Goal: Obtain resource: Download file/media

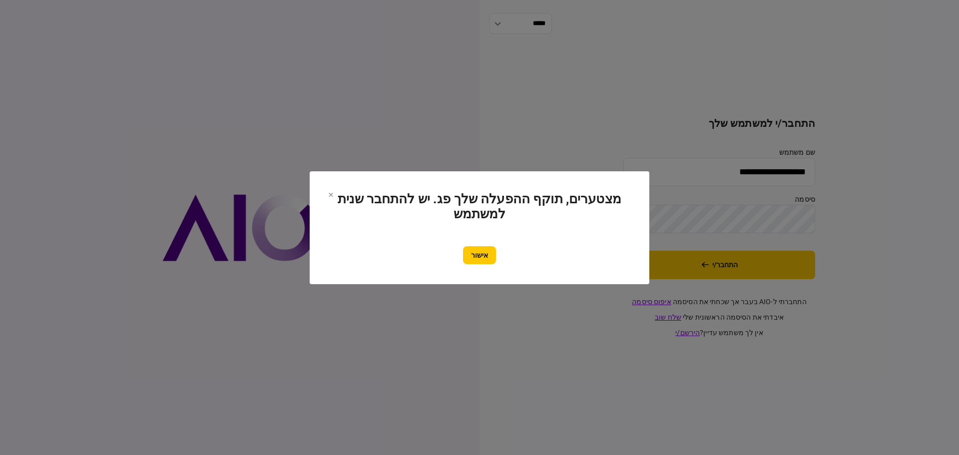
click at [478, 249] on button "אישור" at bounding box center [479, 255] width 33 height 18
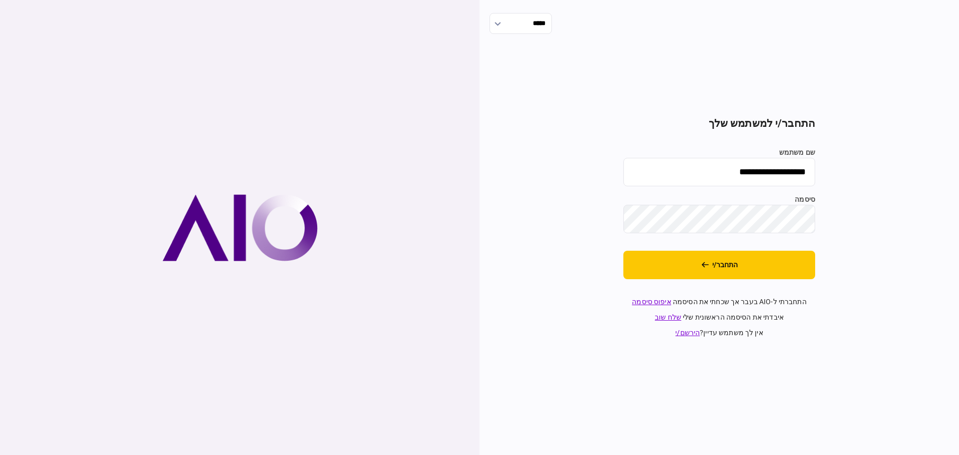
click at [729, 177] on input "**********" at bounding box center [719, 172] width 192 height 28
type input "*******"
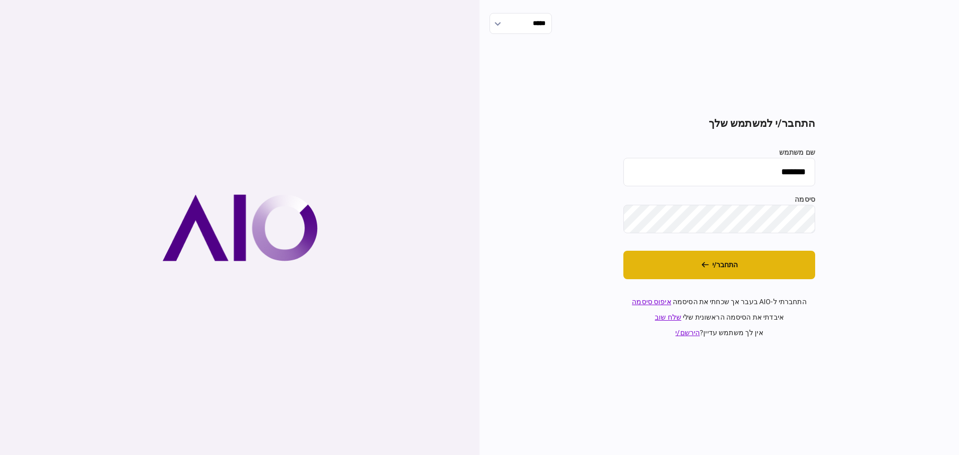
click at [705, 261] on icon "התחבר/י" at bounding box center [704, 264] width 7 height 7
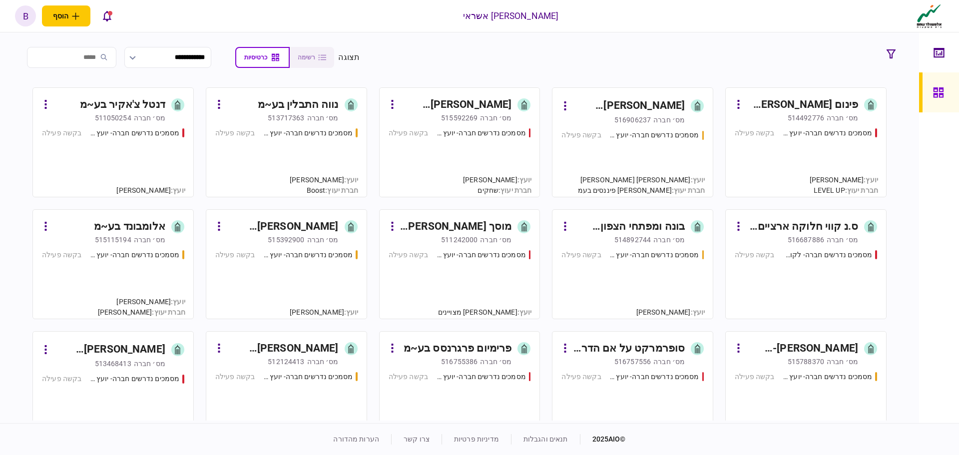
click at [626, 153] on div "מסמכים נדרשים חברה- יועץ - תהליך חברה בקשה פעילה" at bounding box center [632, 159] width 142 height 58
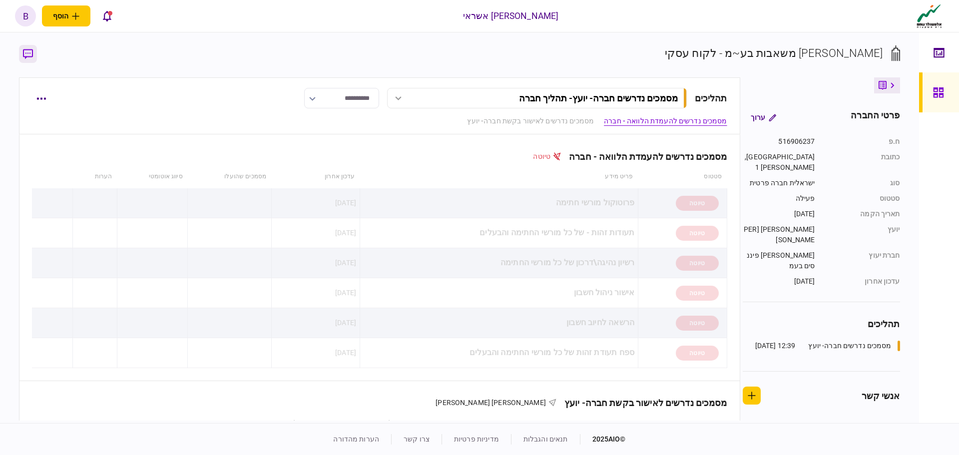
click at [28, 59] on icon "button" at bounding box center [28, 54] width 10 height 10
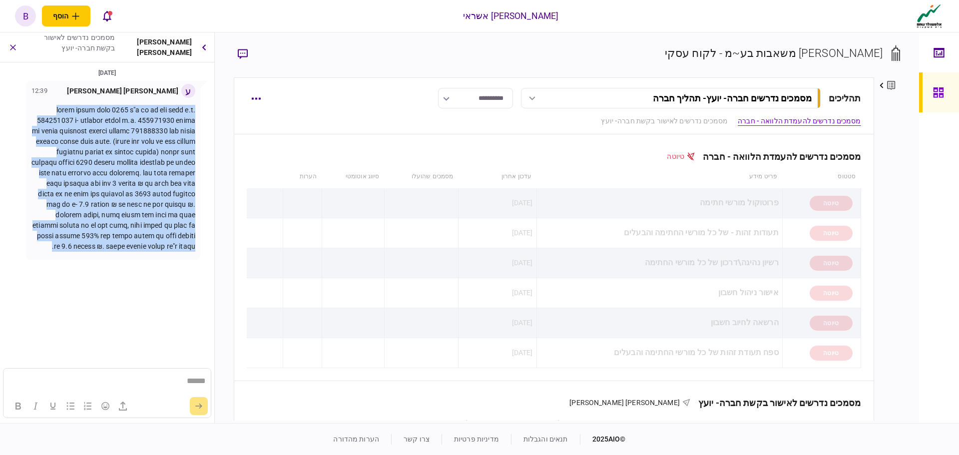
drag, startPoint x: 106, startPoint y: 271, endPoint x: 194, endPoint y: 108, distance: 185.4
click at [194, 108] on p at bounding box center [113, 178] width 164 height 147
copy p "החברה הוקמה בסוף 2023 ע"י עז אל דין עסאף ת.ז. 327195103 ו- עבדאללה סיידה ת.ז. 3…"
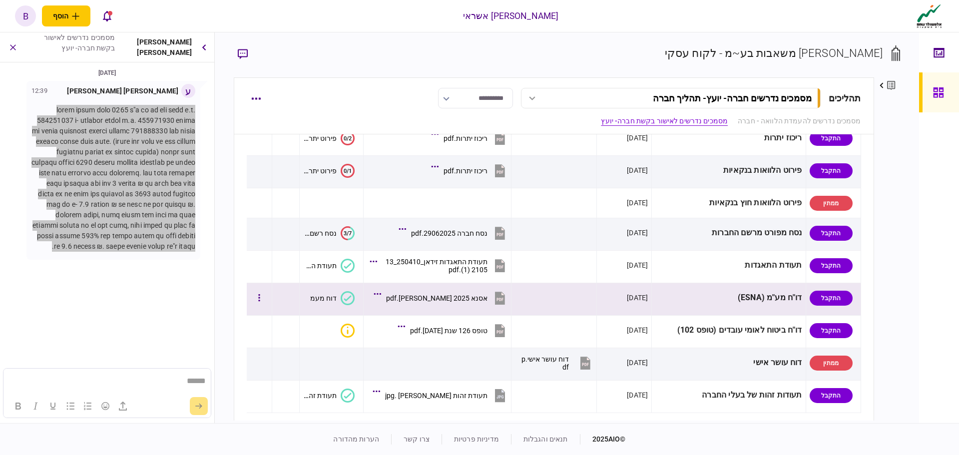
scroll to position [449, 0]
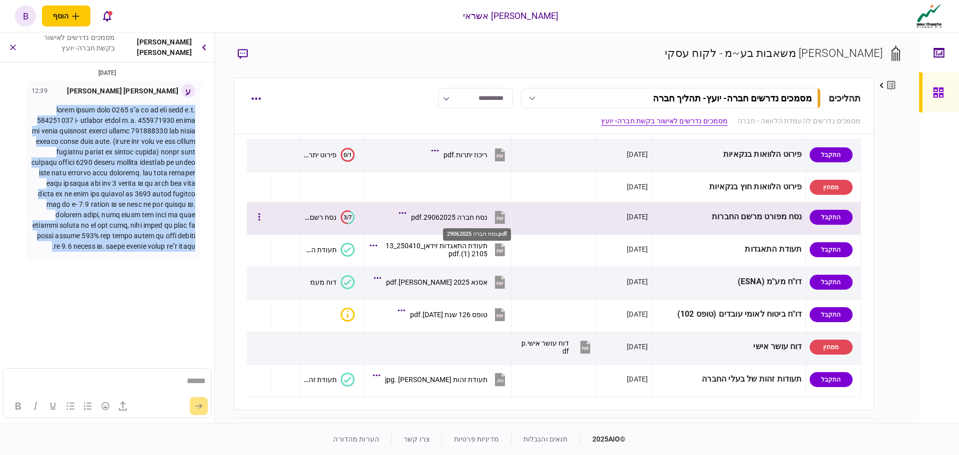
click at [487, 218] on div "נסח חברה 29062025.pdf" at bounding box center [449, 217] width 76 height 8
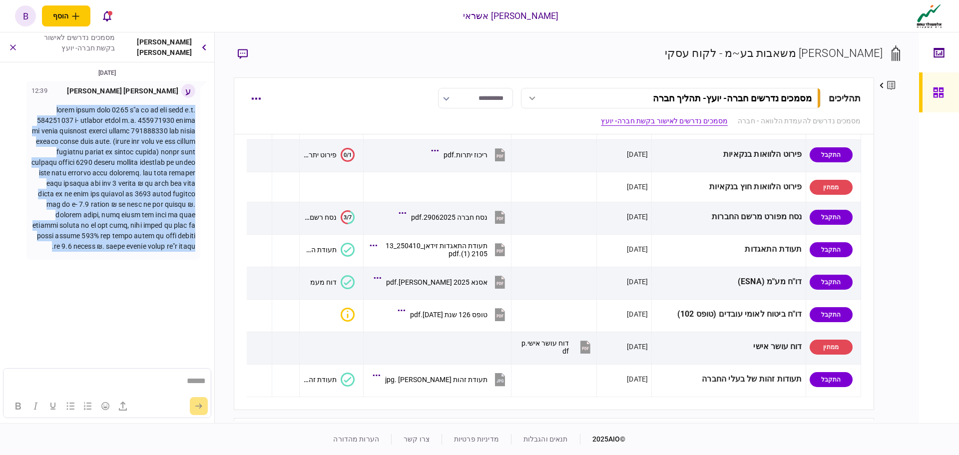
click at [179, 291] on section "24/08/2025 ע ענבר רוזנברג 12:39" at bounding box center [107, 192] width 214 height 251
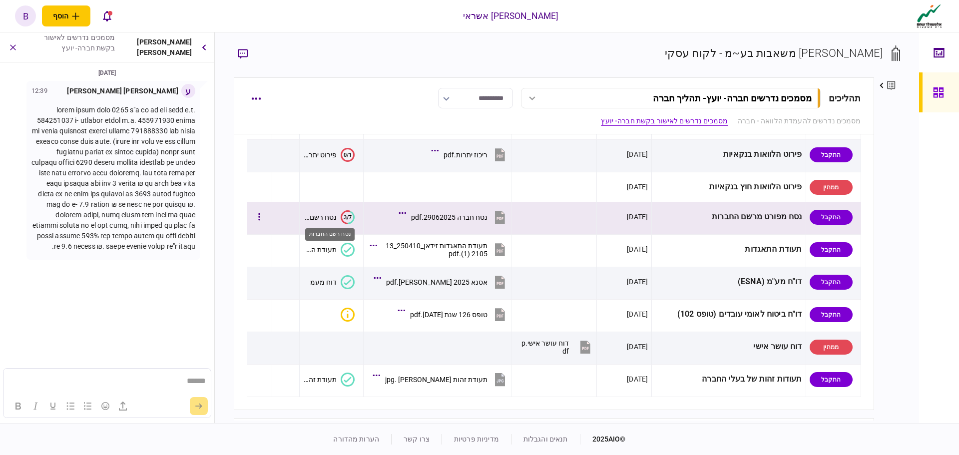
click at [326, 217] on div "נסח רשם החברות" at bounding box center [319, 217] width 33 height 8
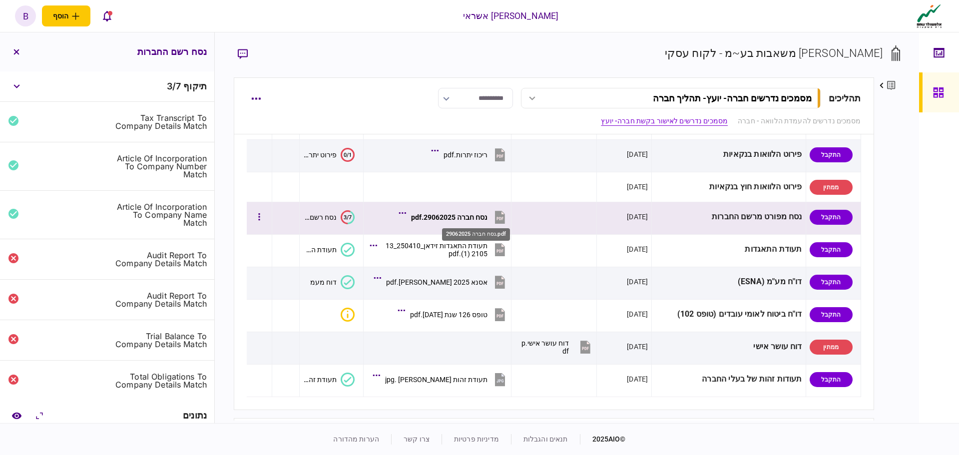
click at [481, 218] on div "נסח חברה 29062025.pdf" at bounding box center [449, 217] width 76 height 8
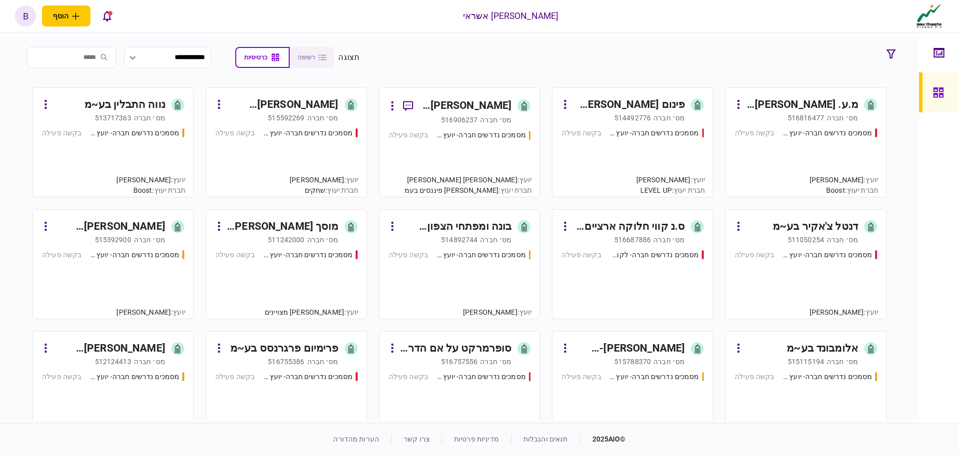
click at [602, 157] on div "מסמכים נדרשים חברה- יועץ - תהליך חברה בקשה פעילה" at bounding box center [632, 158] width 142 height 60
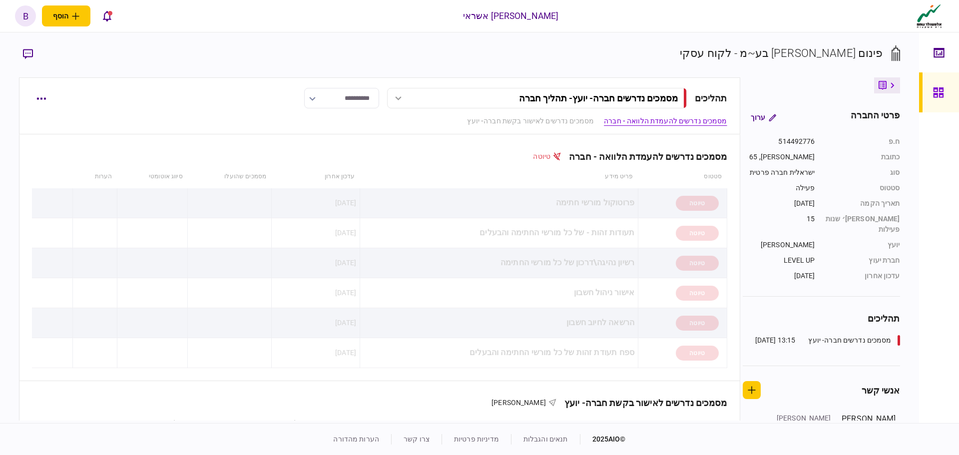
click at [940, 89] on icon at bounding box center [938, 92] width 11 height 11
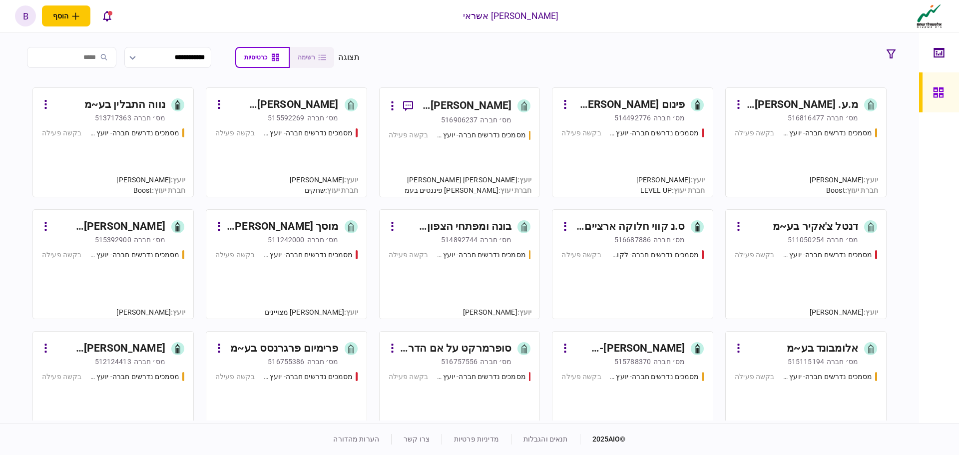
click at [824, 157] on div "מסמכים נדרשים חברה- יועץ - תהליך חברה בקשה פעילה" at bounding box center [805, 158] width 142 height 60
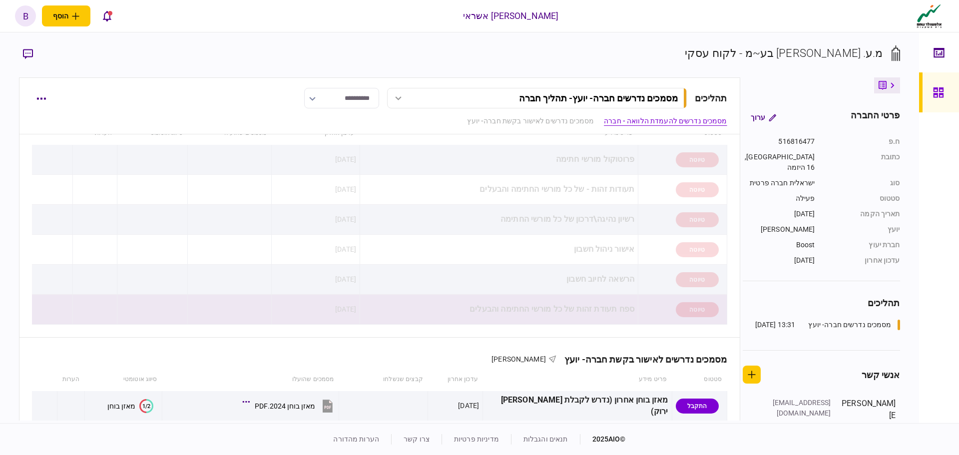
scroll to position [200, 0]
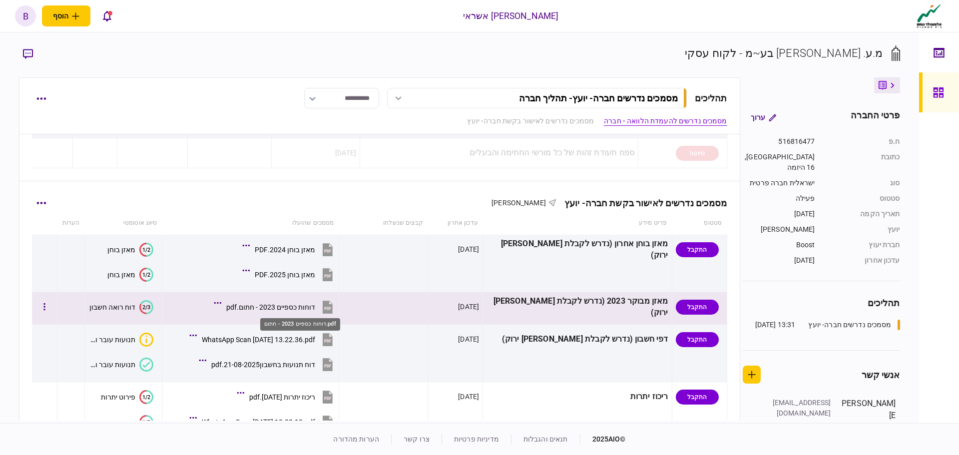
click at [315, 308] on div "דוחות כספיים 2023 - חתום.pdf" at bounding box center [270, 307] width 89 height 8
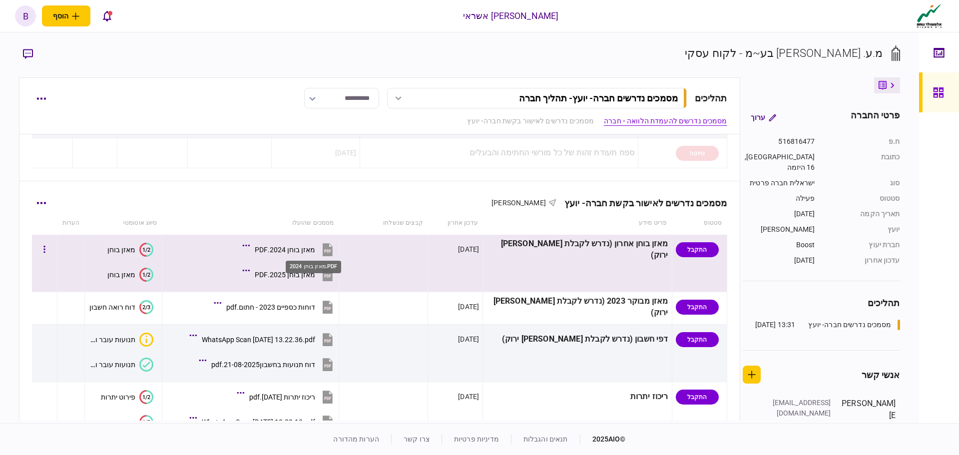
click at [313, 252] on div "מאזן בוחן 2024.PDF" at bounding box center [285, 250] width 60 height 8
click at [296, 248] on div "מאזן בוחן 2024.PDF" at bounding box center [285, 250] width 60 height 8
click at [315, 276] on div "מאזן בוחן 2025.PDF" at bounding box center [285, 275] width 60 height 8
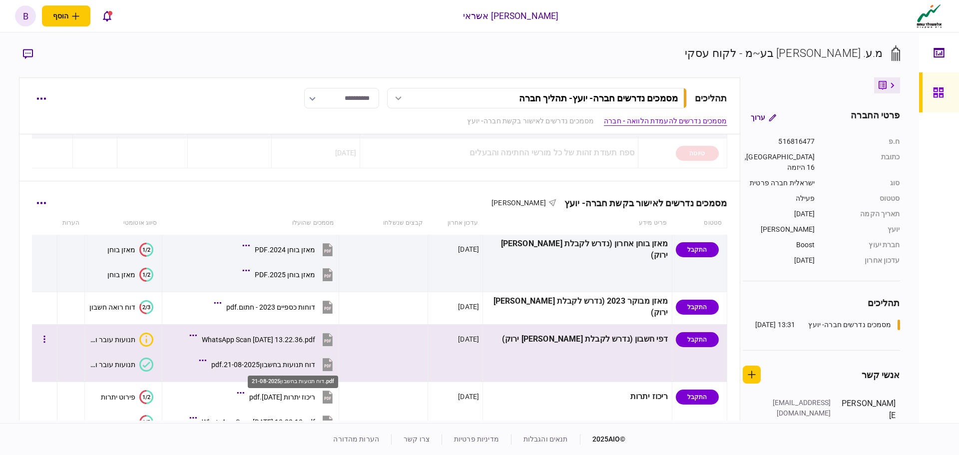
click at [285, 365] on div "דוח תנועות בחשבון21-08-2025.pdf" at bounding box center [263, 364] width 104 height 8
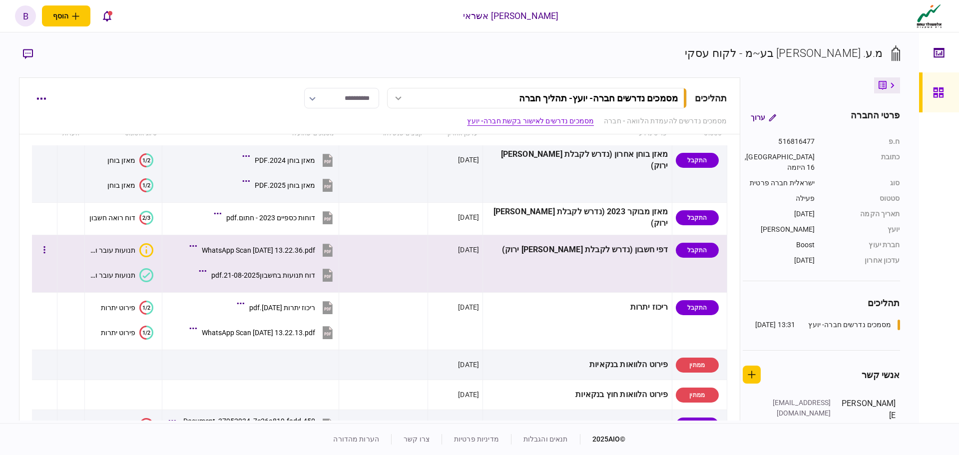
scroll to position [300, 0]
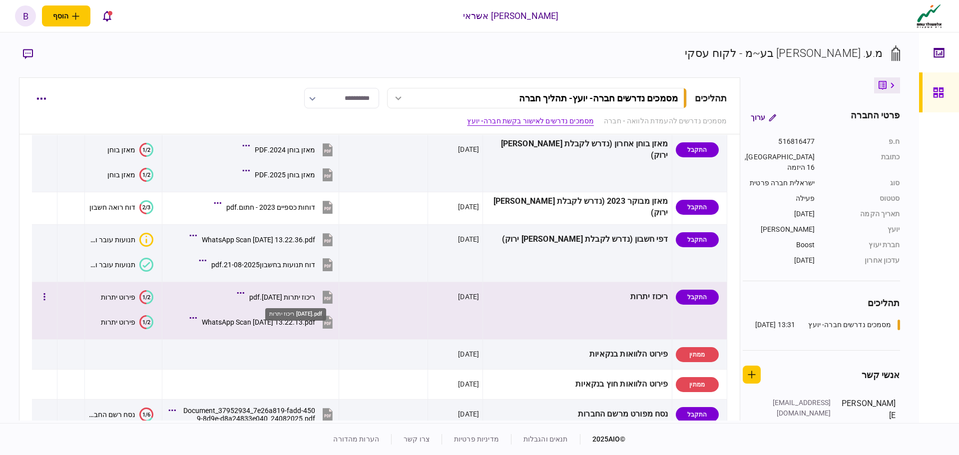
click at [315, 299] on div "ריכוז יתרות [DATE].pdf" at bounding box center [282, 297] width 66 height 8
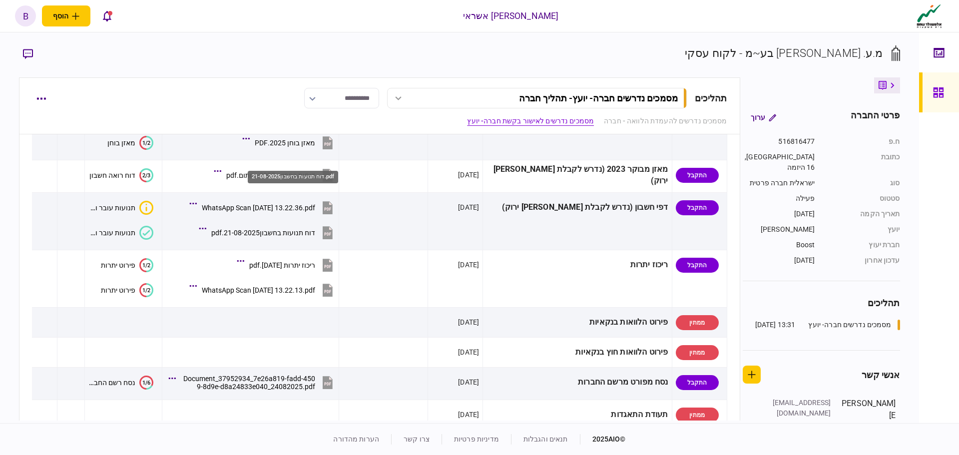
scroll to position [449, 0]
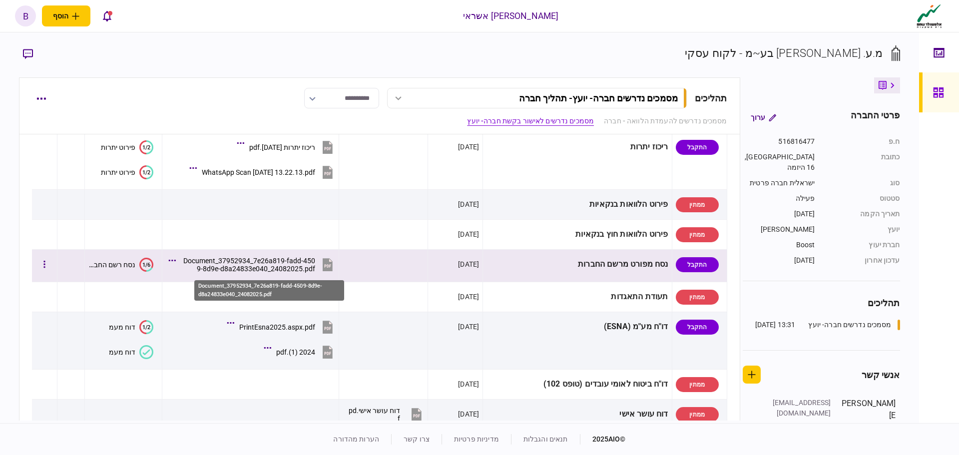
click at [315, 260] on div "Document_37952934_7e26a819-fadd-4509-8d9e-d8a24833e040_24082025.pdf" at bounding box center [248, 265] width 134 height 16
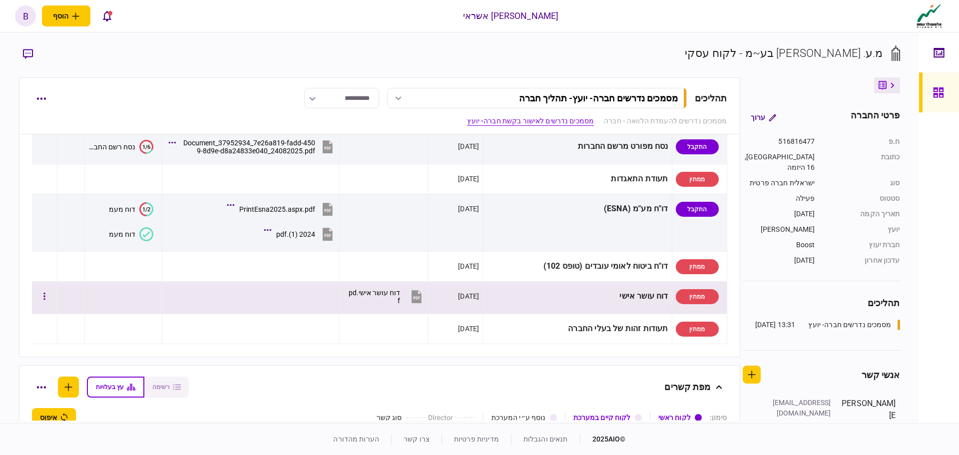
scroll to position [599, 0]
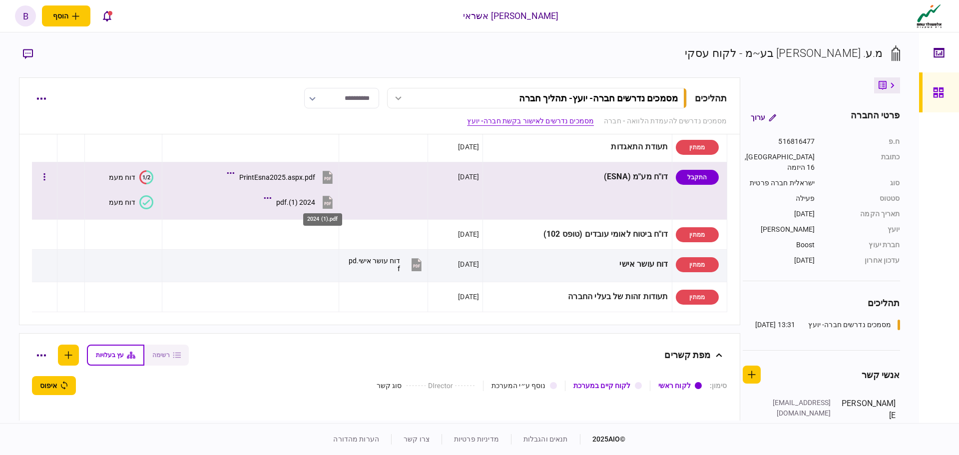
click at [315, 201] on div "2024 (1).pdf" at bounding box center [295, 202] width 39 height 8
click at [281, 176] on div "PrintEsna2025.aspx.pdf" at bounding box center [277, 177] width 76 height 8
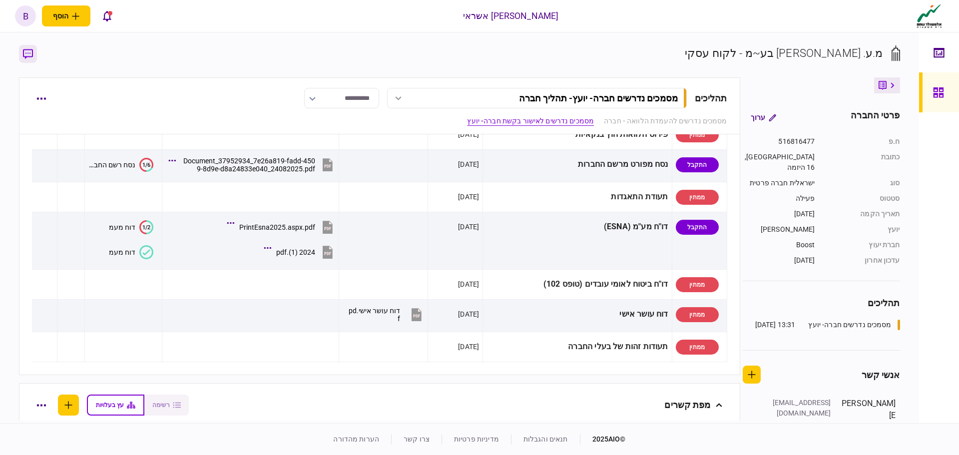
click at [31, 55] on icon "button" at bounding box center [28, 54] width 10 height 10
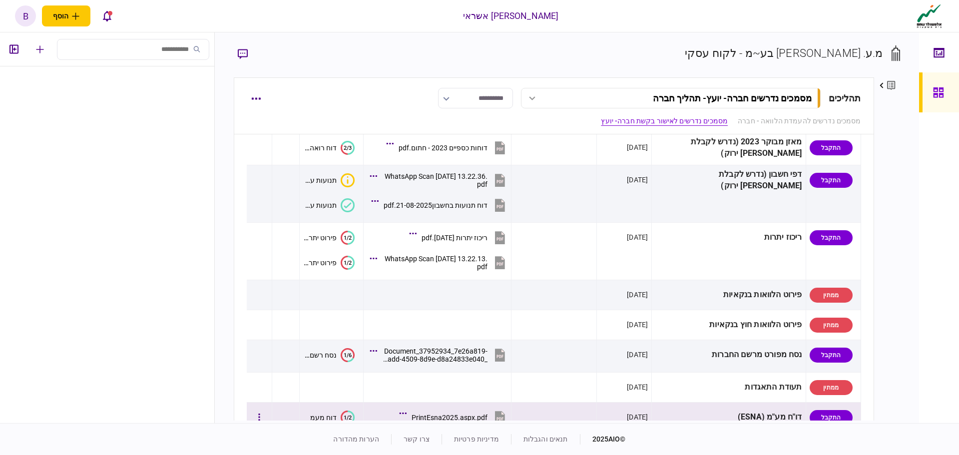
scroll to position [349, 0]
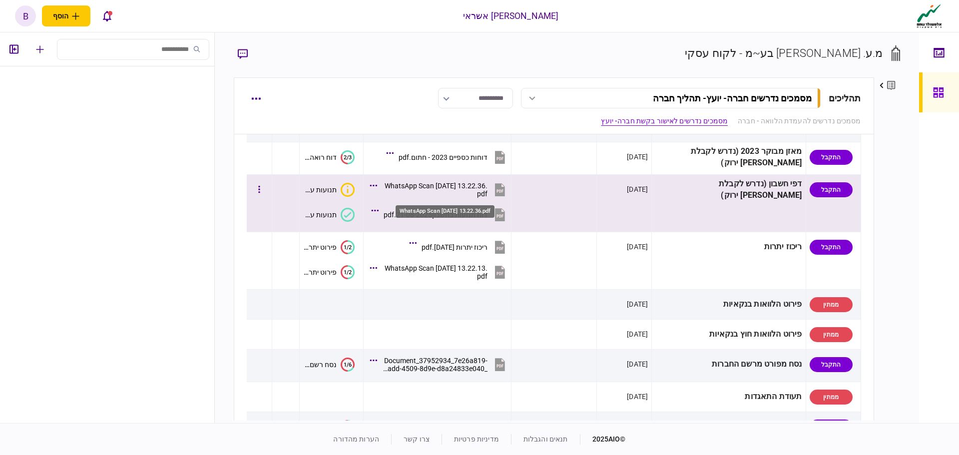
click at [472, 182] on div "WhatsApp Scan [DATE] 13.22.36.pdf" at bounding box center [434, 190] width 105 height 16
click at [464, 213] on div "דוח תנועות בחשבון21-08-2025.pdf" at bounding box center [435, 215] width 104 height 8
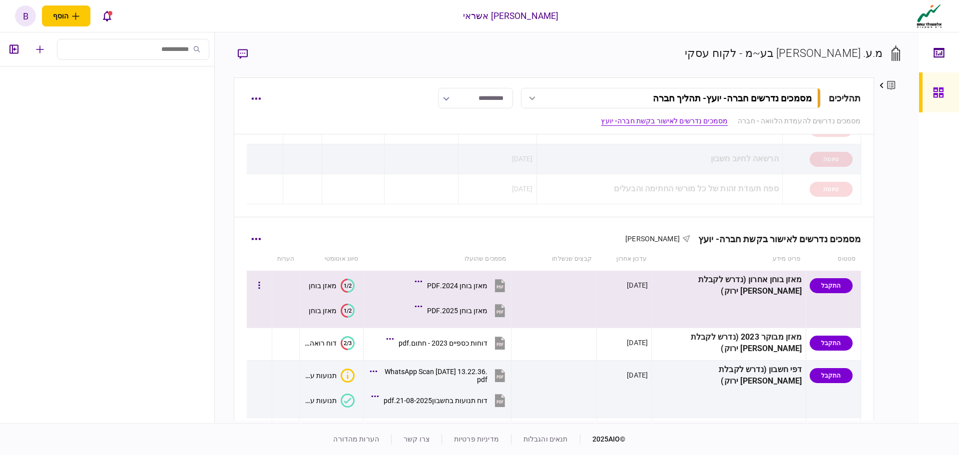
scroll to position [250, 0]
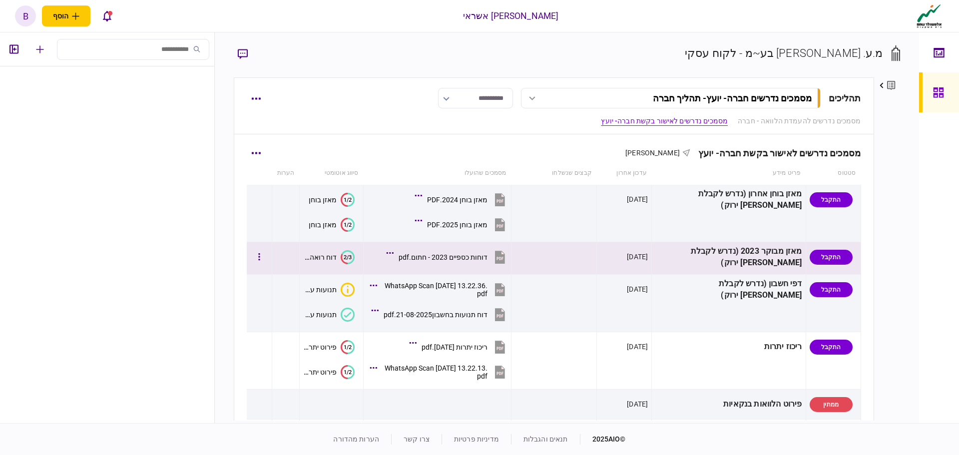
click at [496, 252] on button "דוחות כספיים 2023 - חתום.pdf" at bounding box center [447, 257] width 119 height 22
